Goal: Transaction & Acquisition: Purchase product/service

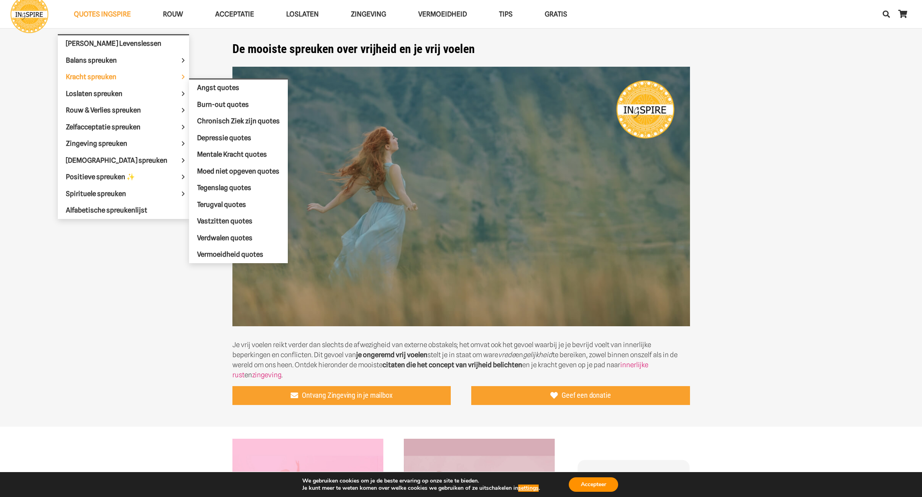
click at [93, 75] on span "Kracht spreuken" at bounding box center [98, 77] width 64 height 8
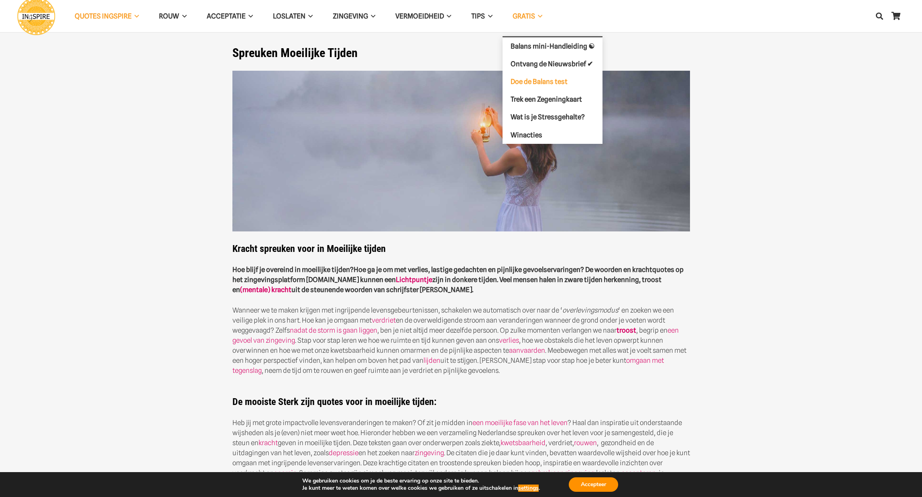
click at [555, 82] on span "Doe de Balans test" at bounding box center [539, 81] width 57 height 8
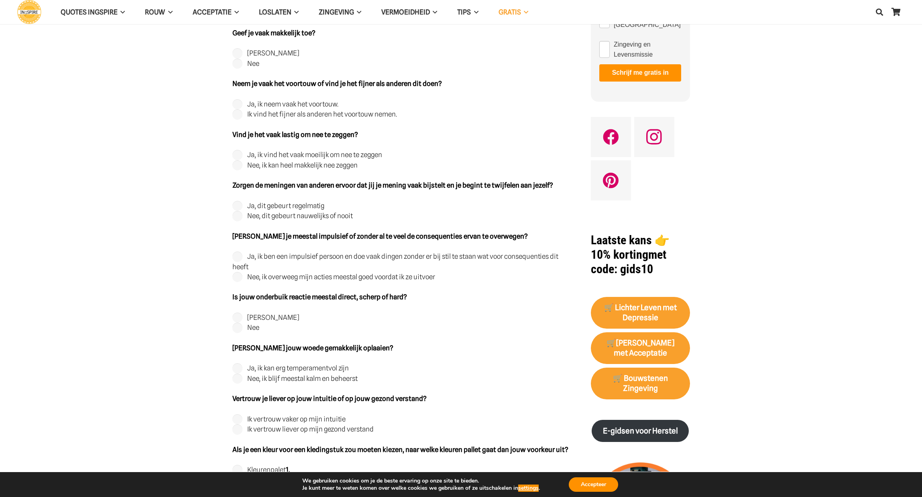
scroll to position [247, 0]
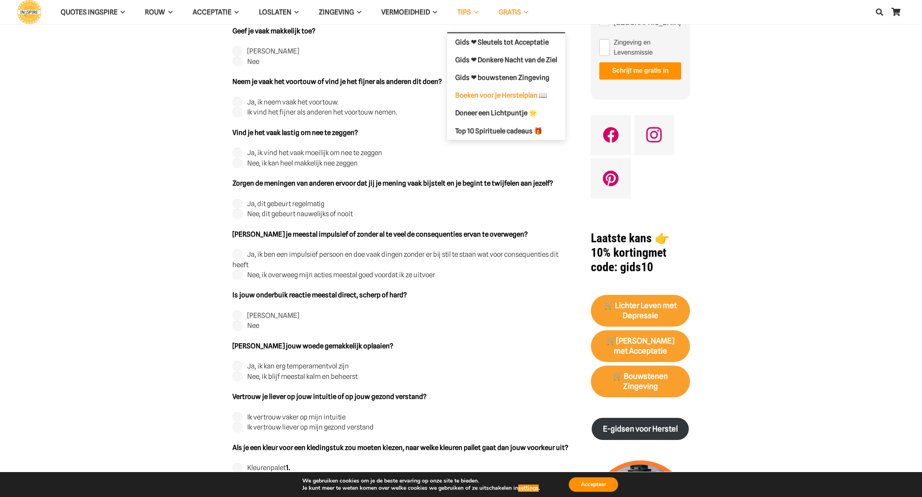
click at [477, 94] on span "Boeken voor je Herstelplan 📖" at bounding box center [501, 95] width 92 height 8
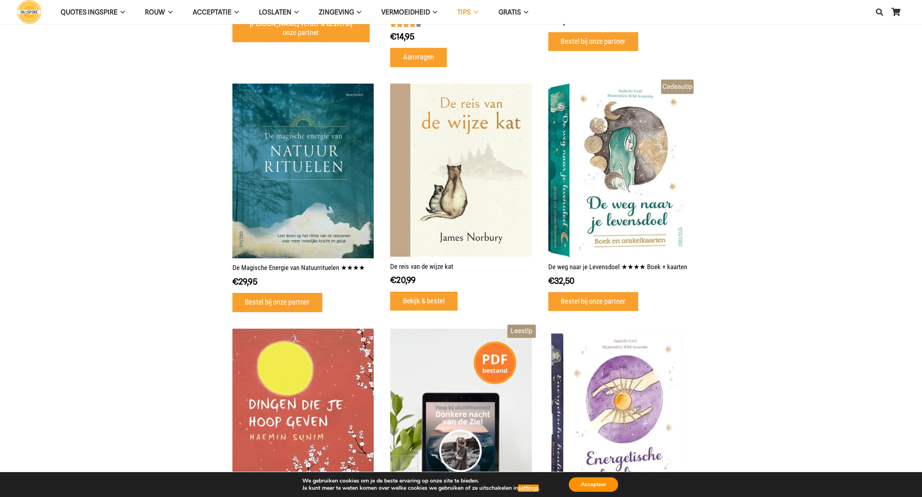
scroll to position [505, 0]
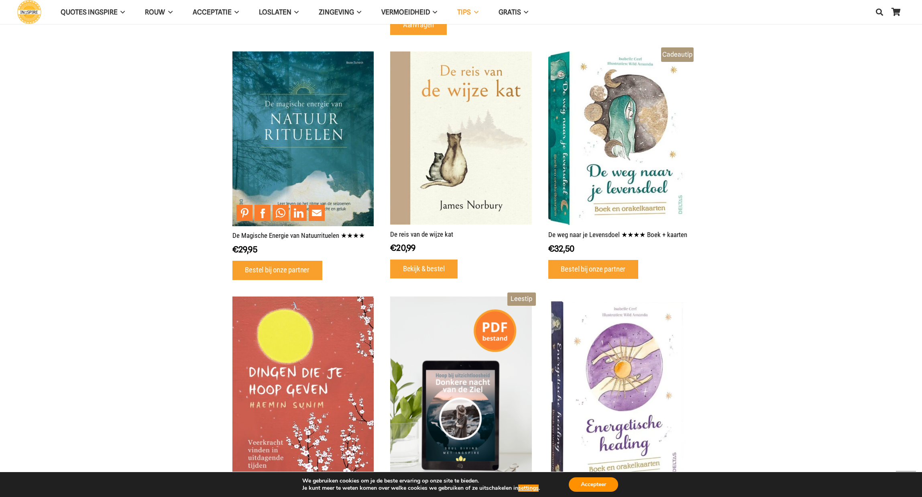
click at [284, 146] on img at bounding box center [303, 138] width 142 height 175
